Goal: Task Accomplishment & Management: Complete application form

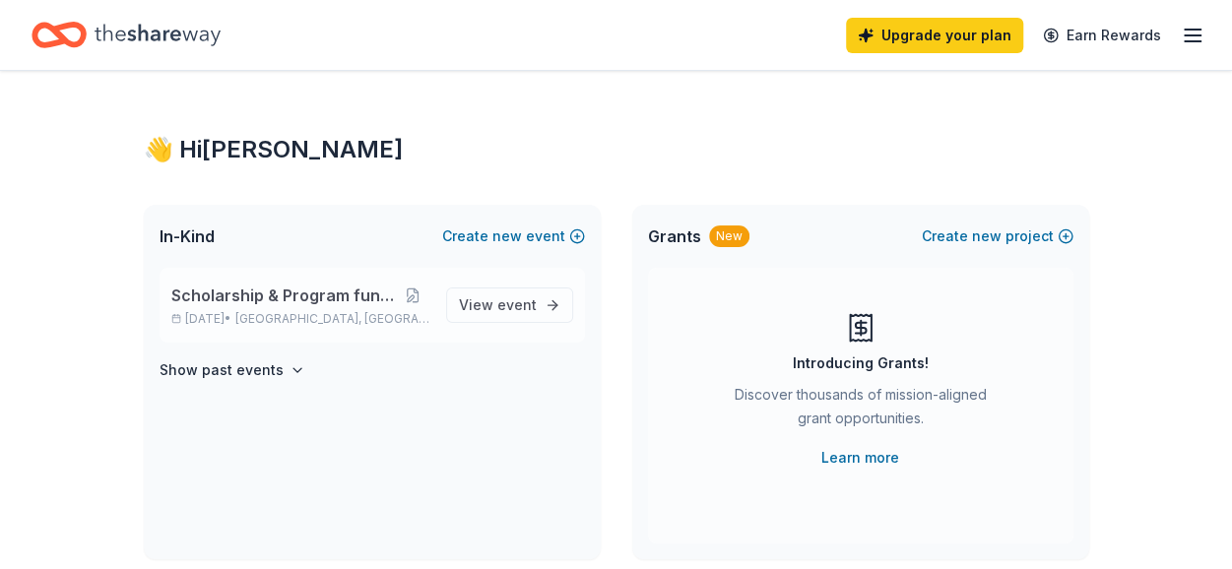
click at [335, 299] on span "Scholarship & Program fundraiser" at bounding box center [284, 296] width 226 height 24
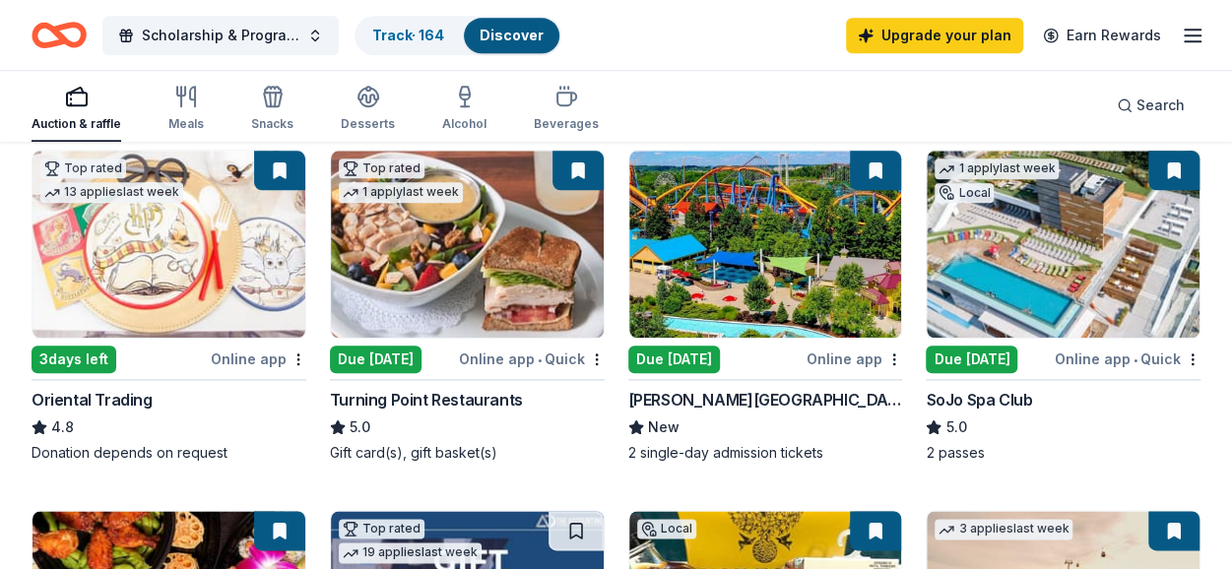
scroll to position [985, 0]
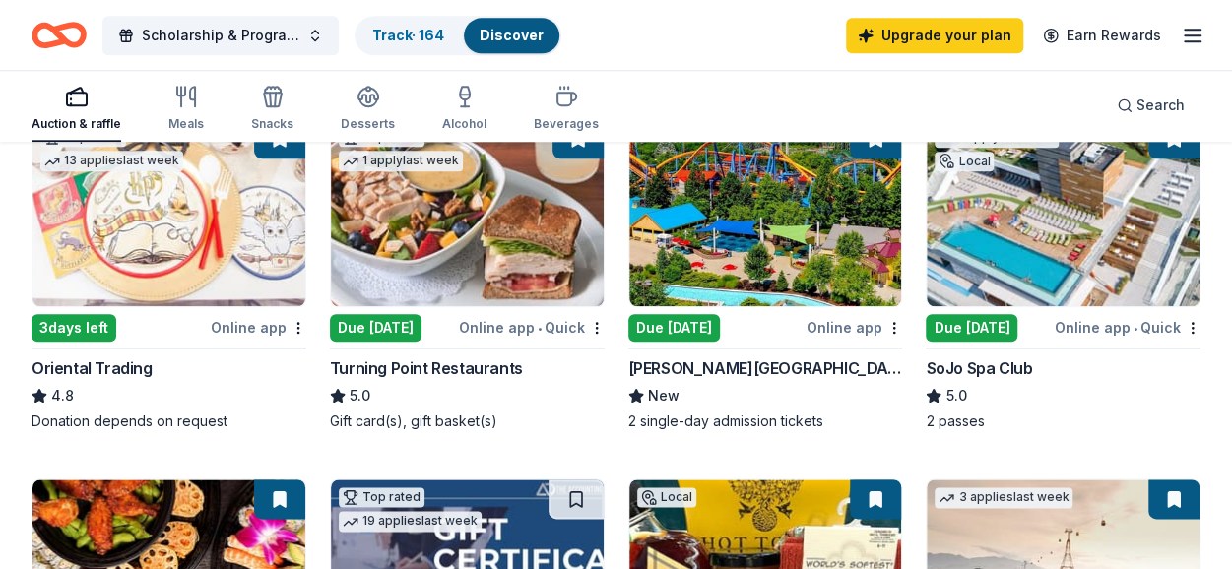
click at [980, 324] on div "Due [DATE]" at bounding box center [972, 328] width 92 height 28
click at [405, 27] on link "Track · 164" at bounding box center [408, 35] width 72 height 17
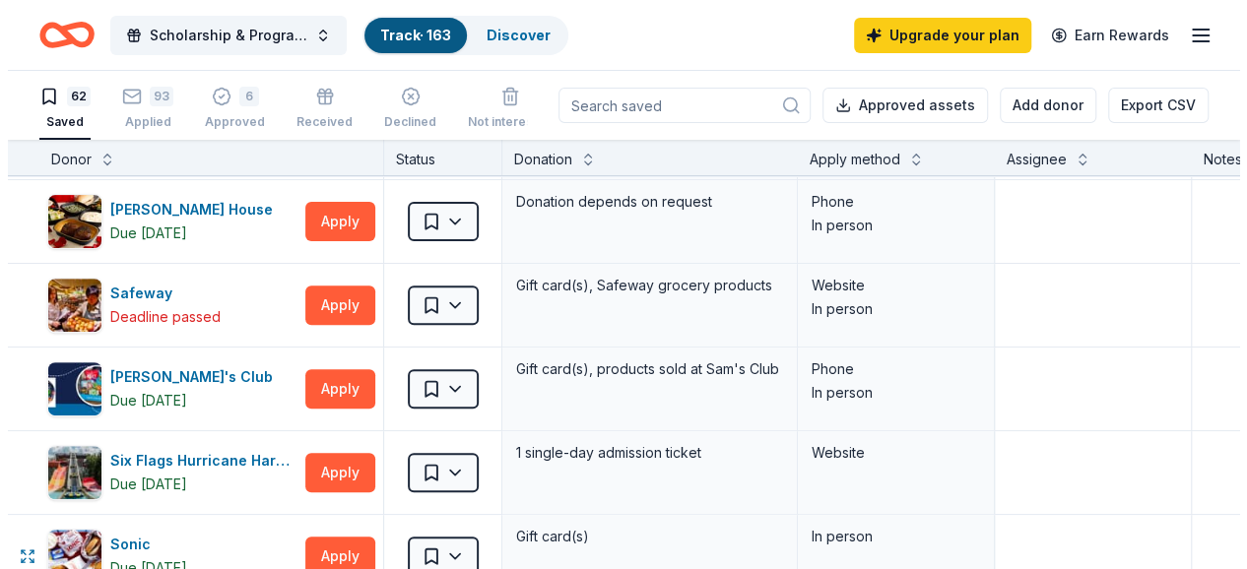
scroll to position [3940, 0]
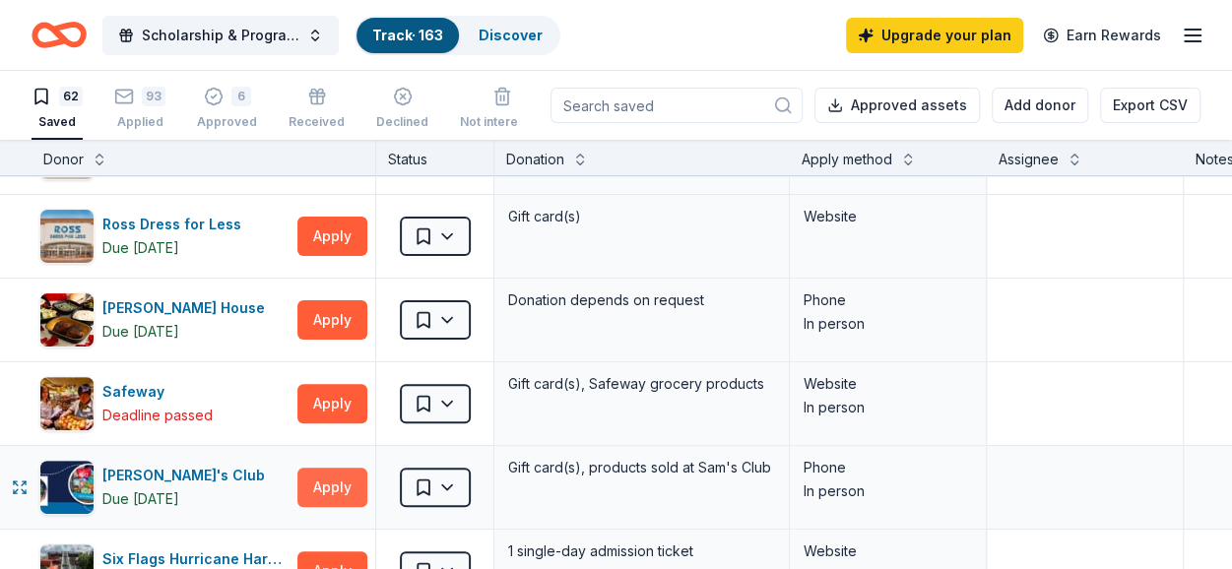
click at [336, 476] on button "Apply" at bounding box center [332, 487] width 70 height 39
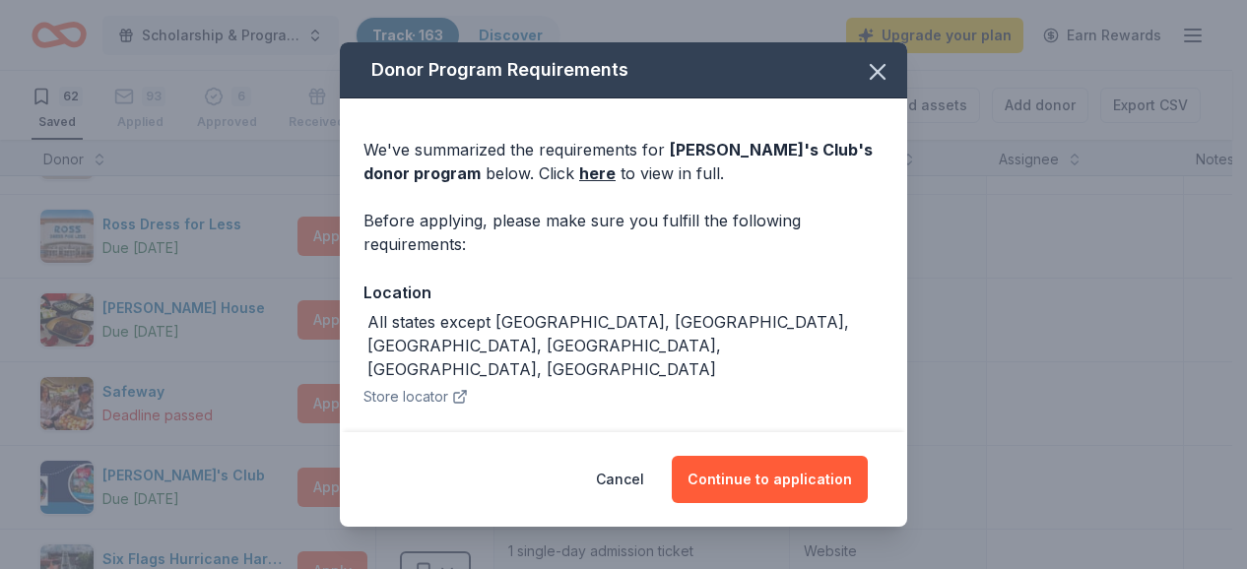
scroll to position [33, 0]
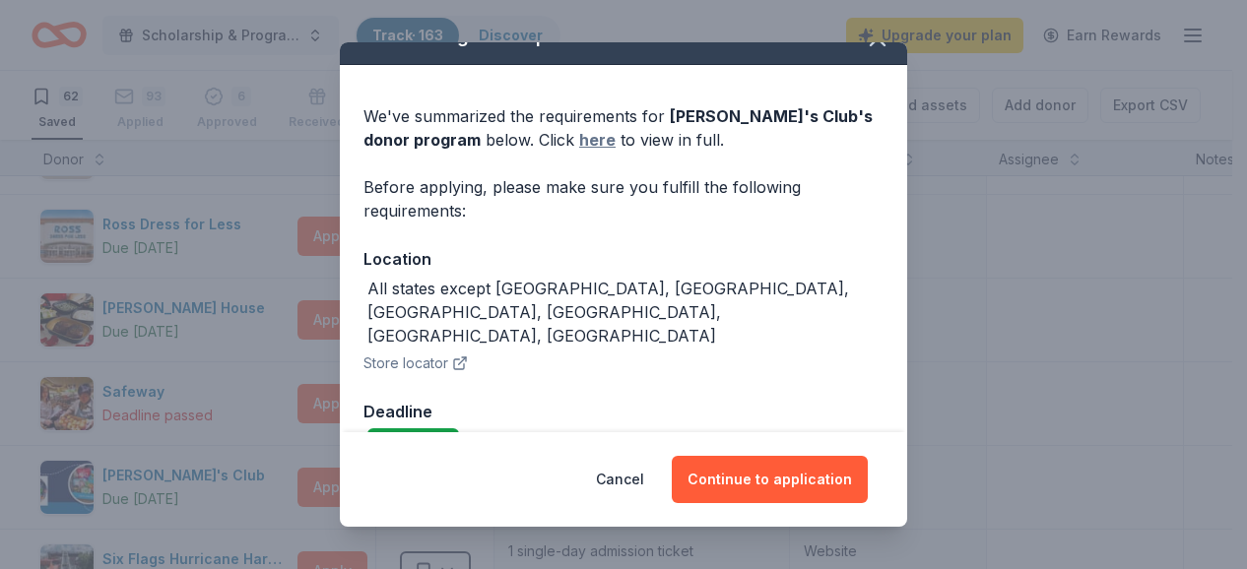
click at [579, 139] on link "here" at bounding box center [597, 140] width 36 height 24
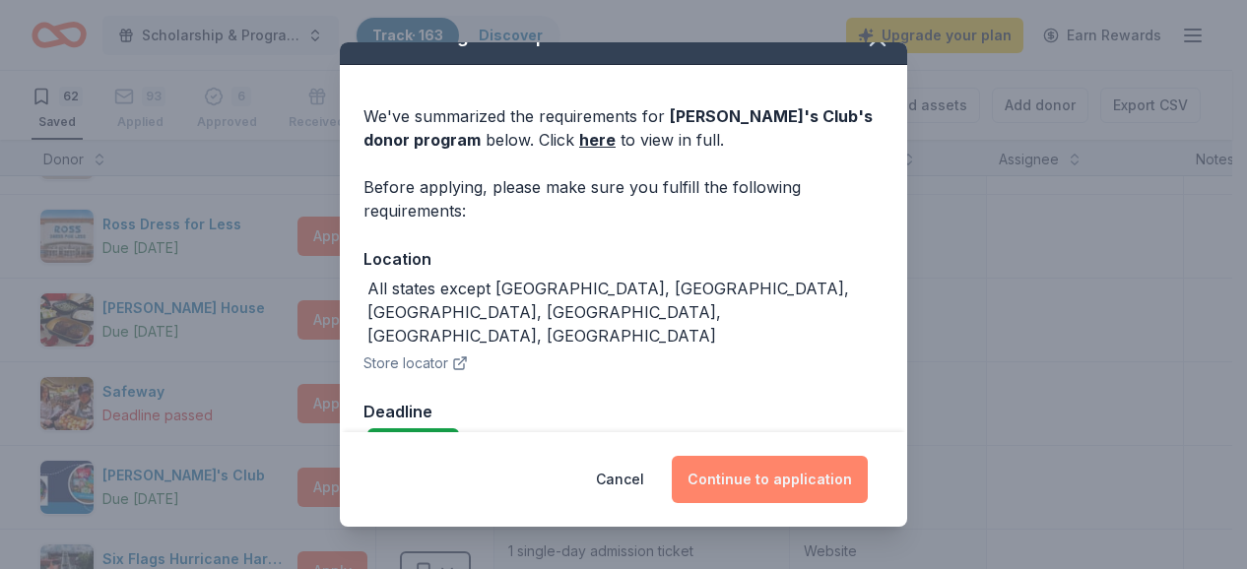
drag, startPoint x: 725, startPoint y: 488, endPoint x: 605, endPoint y: 411, distance: 142.6
click at [724, 485] on button "Continue to application" at bounding box center [770, 479] width 196 height 47
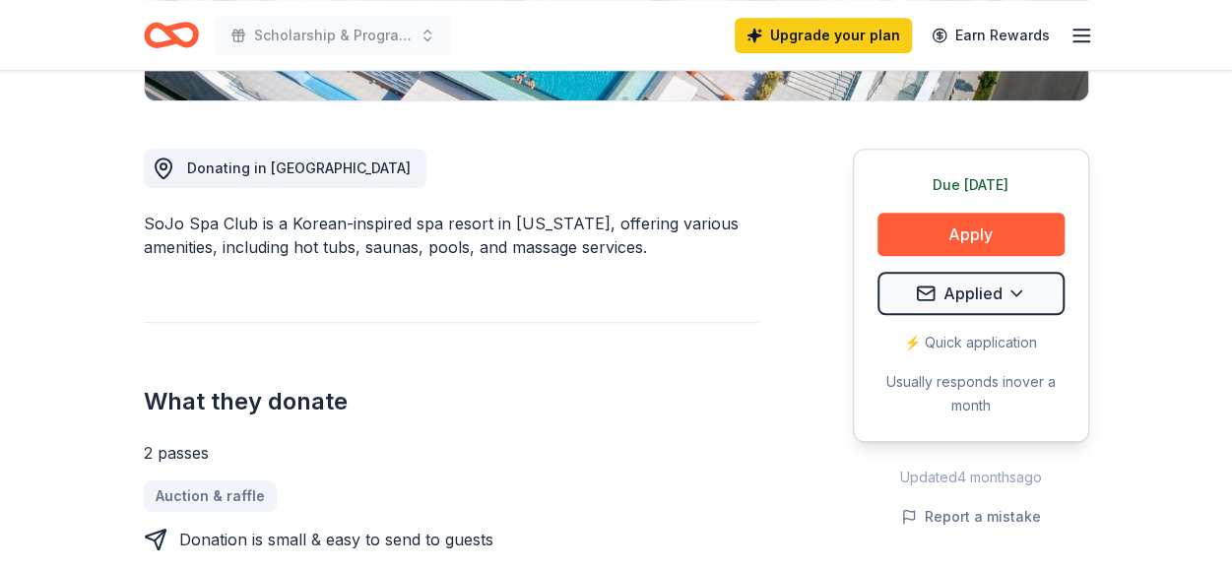
scroll to position [492, 0]
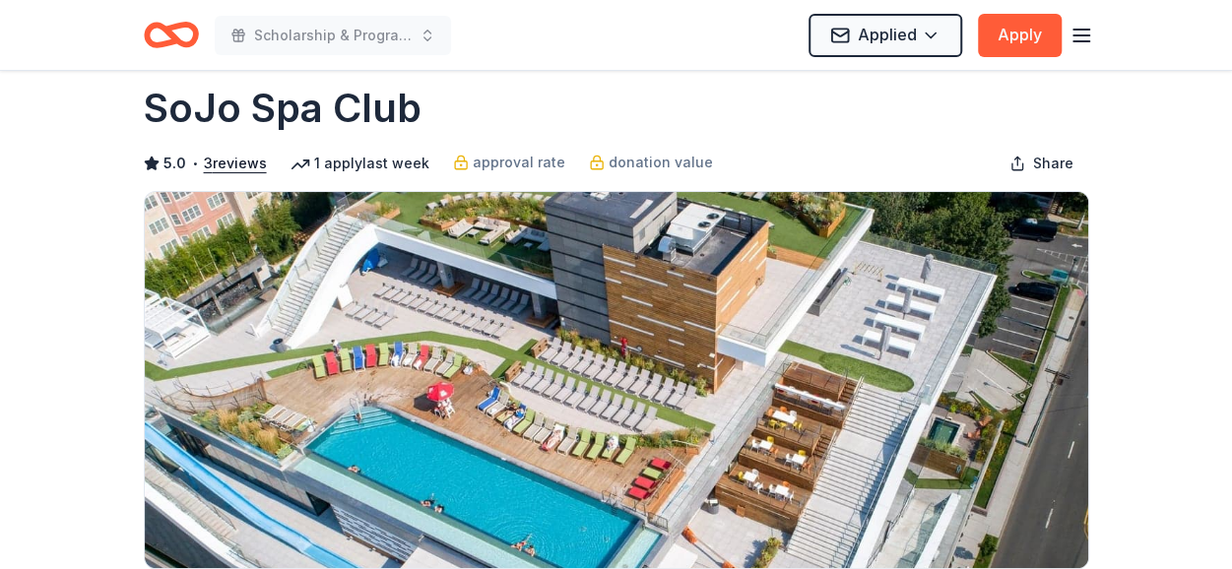
scroll to position [0, 0]
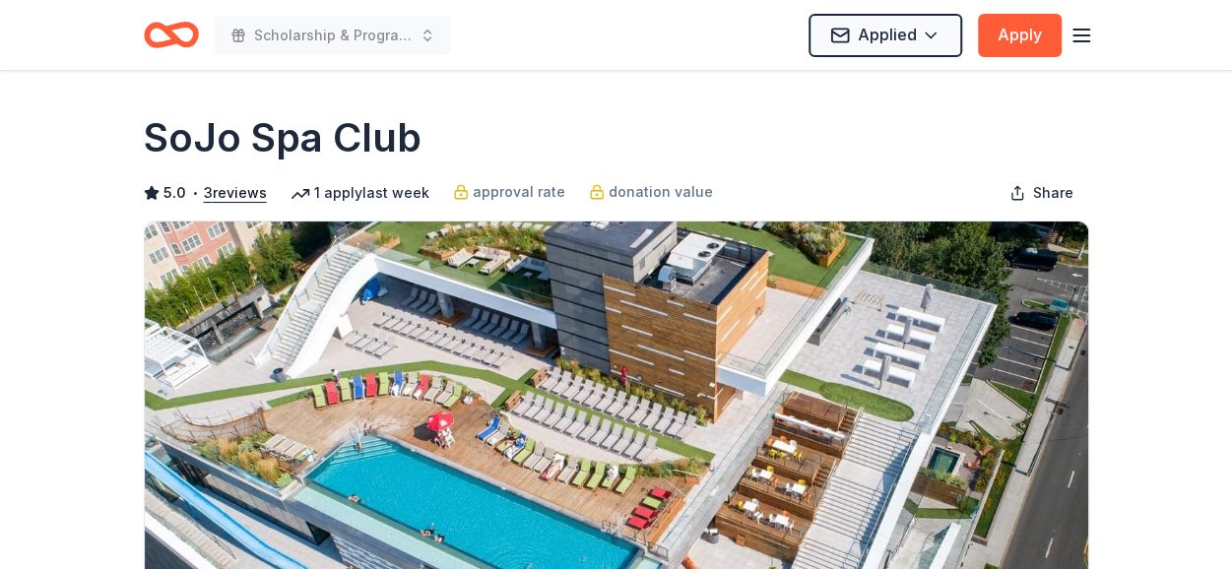
click at [1074, 30] on line "button" at bounding box center [1082, 30] width 16 height 0
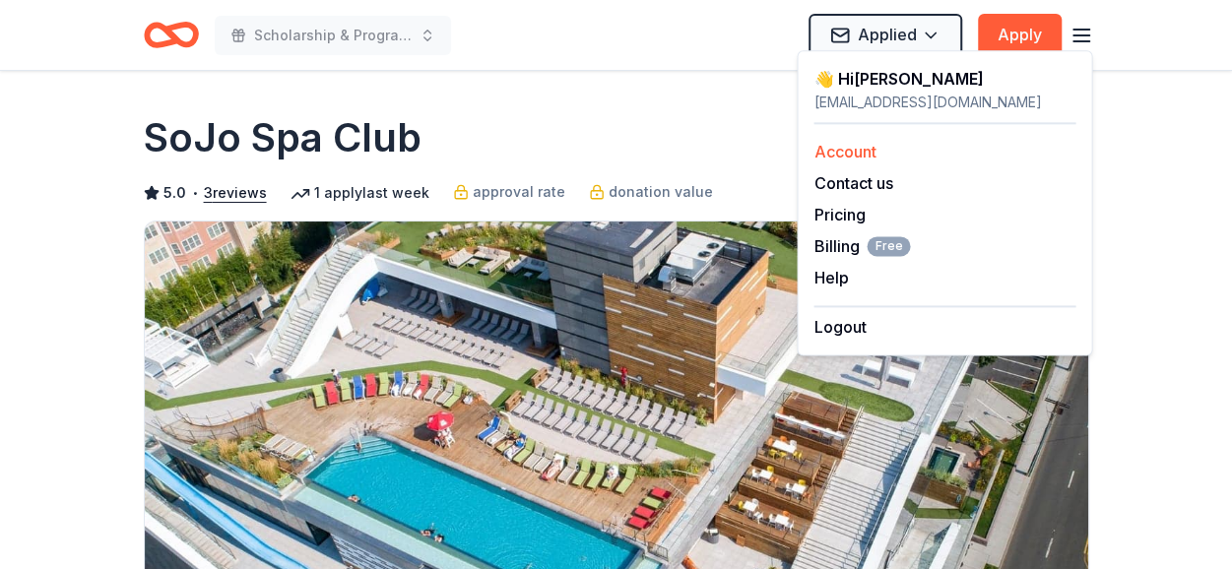
click at [847, 155] on link "Account" at bounding box center [845, 152] width 62 height 20
